Goal: Check status: Check status

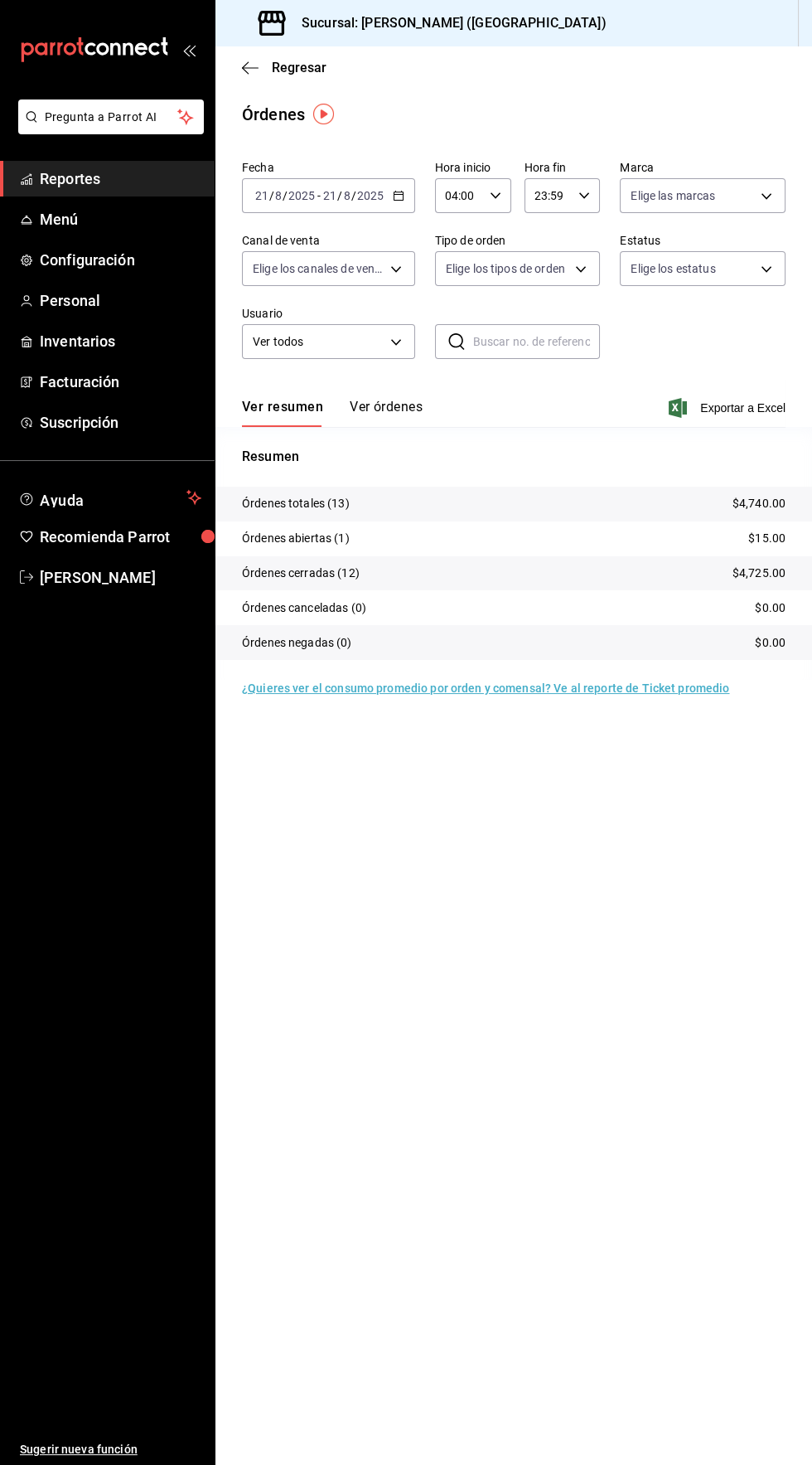
click at [397, 195] on icon "button" at bounding box center [398, 195] width 12 height 12
click at [315, 431] on span "Rango de fechas" at bounding box center [320, 432] width 128 height 18
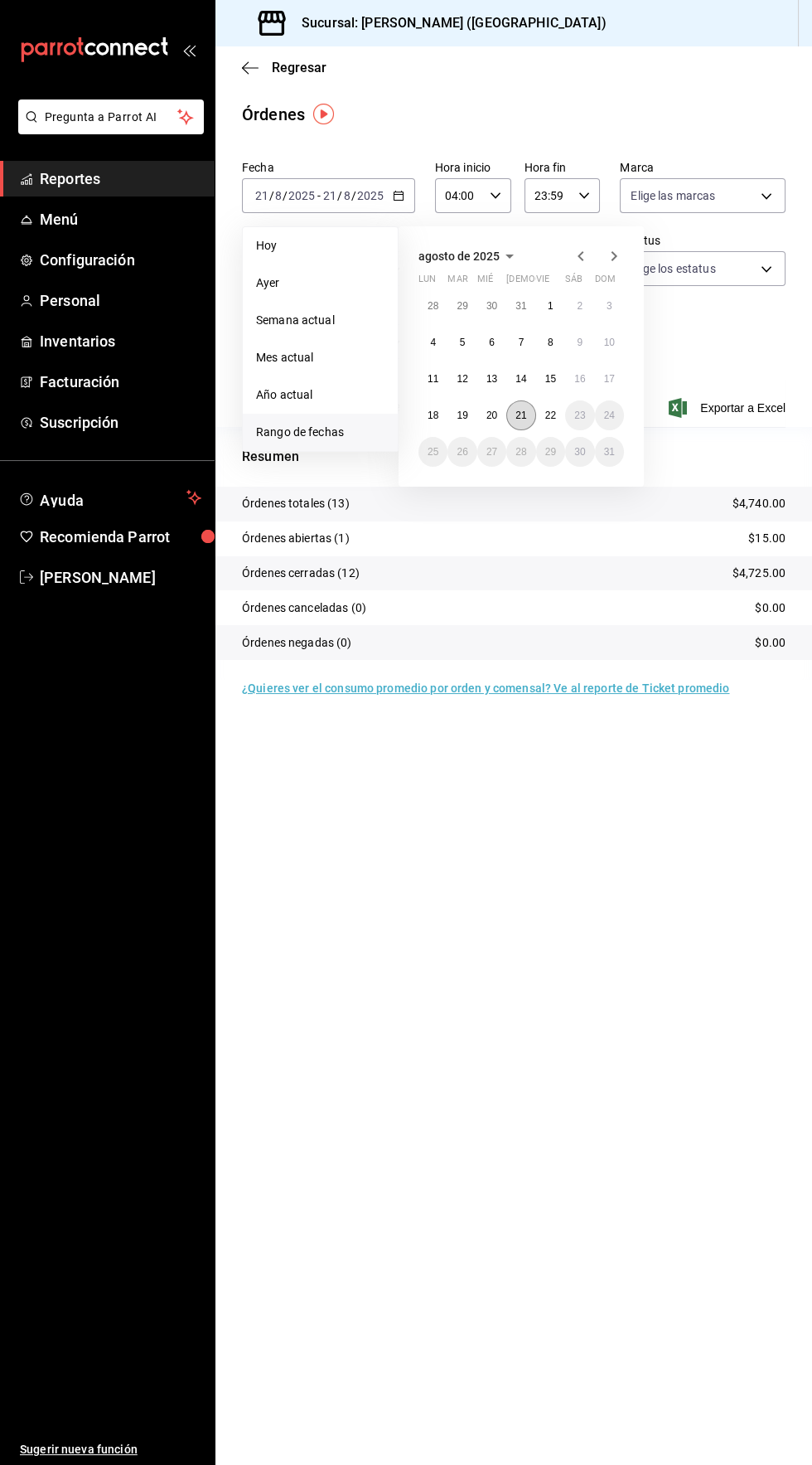
click at [521, 415] on abbr "21" at bounding box center [521, 415] width 11 height 12
click at [556, 414] on button "22" at bounding box center [551, 415] width 29 height 30
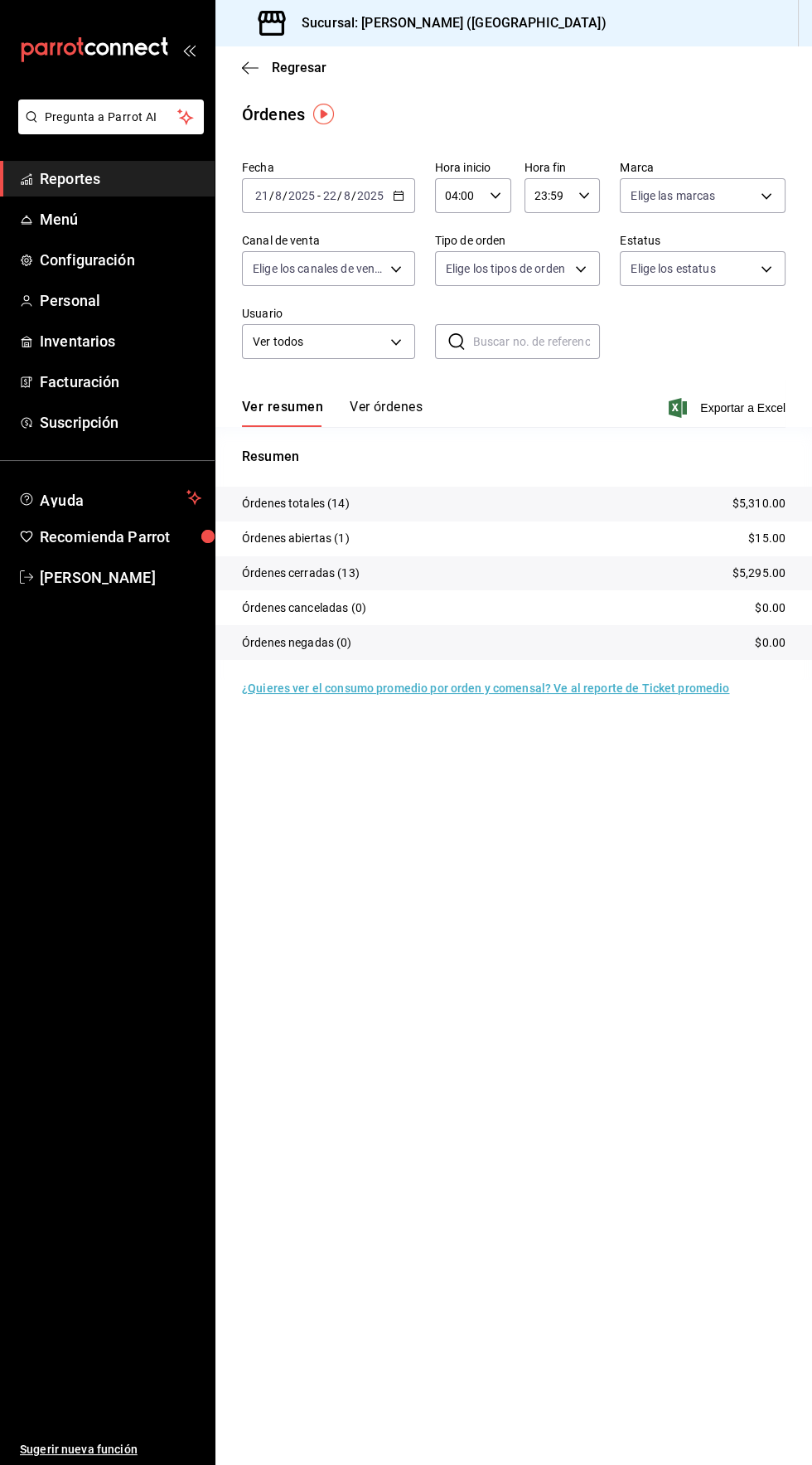
click at [404, 407] on button "Ver órdenes" at bounding box center [386, 413] width 73 height 28
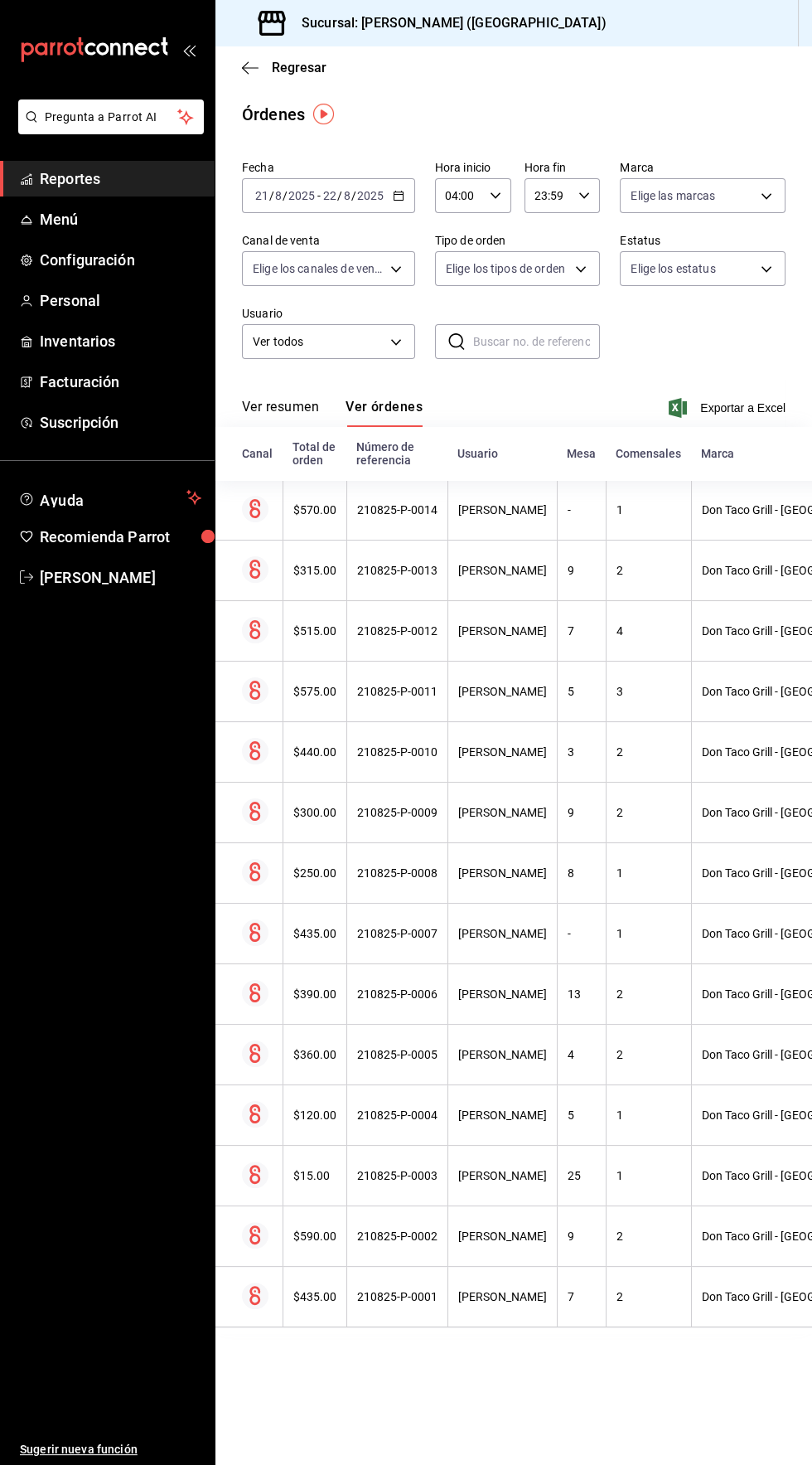
click at [291, 408] on button "Ver resumen" at bounding box center [280, 413] width 77 height 28
